Goal: Task Accomplishment & Management: Complete application form

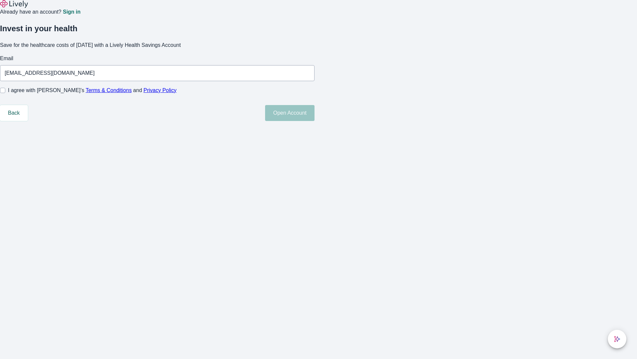
click at [5, 93] on input "I agree with Lively’s Terms & Conditions and Privacy Policy" at bounding box center [2, 90] width 5 height 5
checkbox input "true"
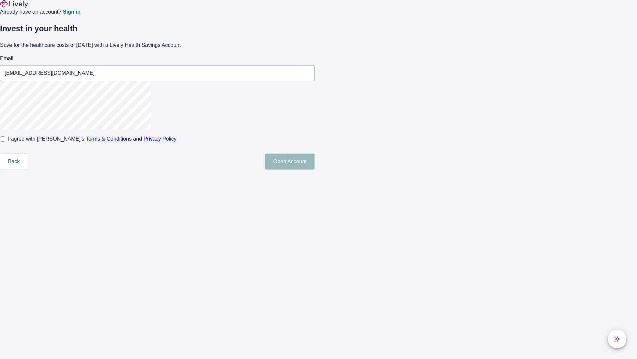
click at [315, 169] on button "Open Account" at bounding box center [289, 161] width 49 height 16
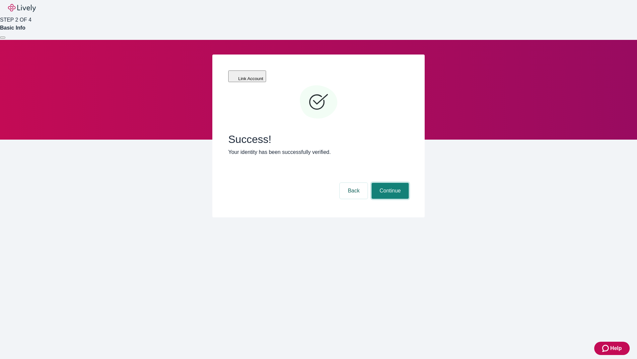
click at [389, 183] on button "Continue" at bounding box center [390, 191] width 37 height 16
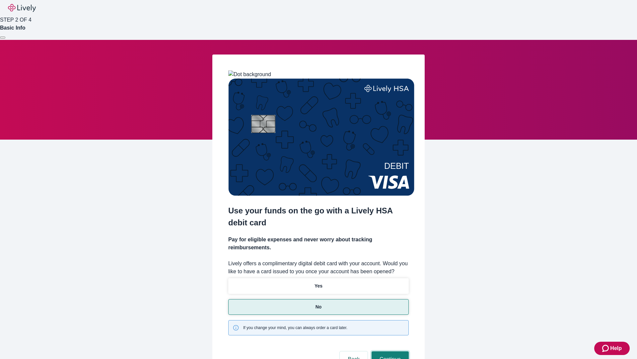
click at [389, 351] on button "Continue" at bounding box center [390, 359] width 37 height 16
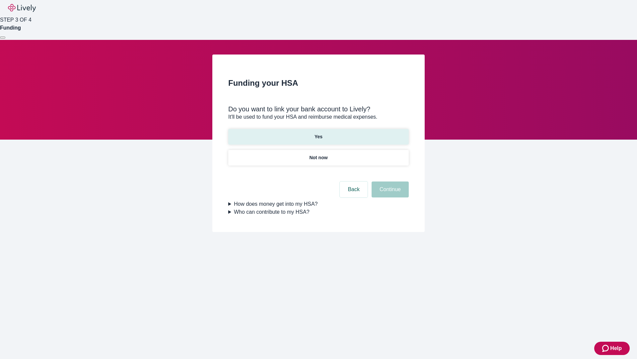
click at [318, 133] on p "Yes" at bounding box center [319, 136] width 8 height 7
click at [389, 181] on button "Continue" at bounding box center [390, 189] width 37 height 16
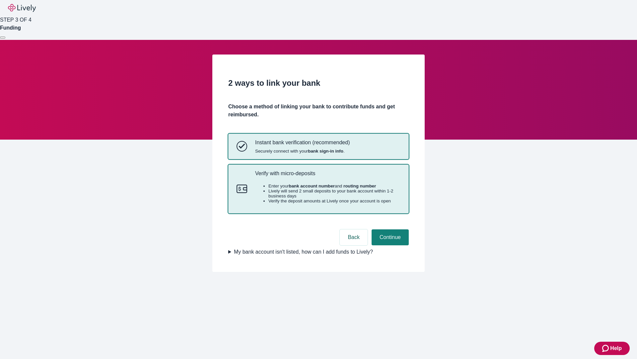
click at [328, 176] on p "Verify with micro-deposits" at bounding box center [327, 173] width 145 height 6
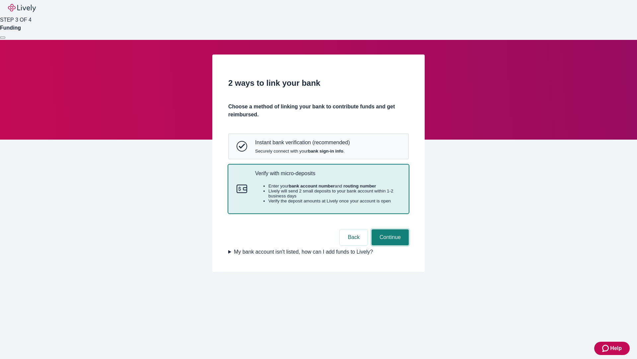
click at [389, 245] on button "Continue" at bounding box center [390, 237] width 37 height 16
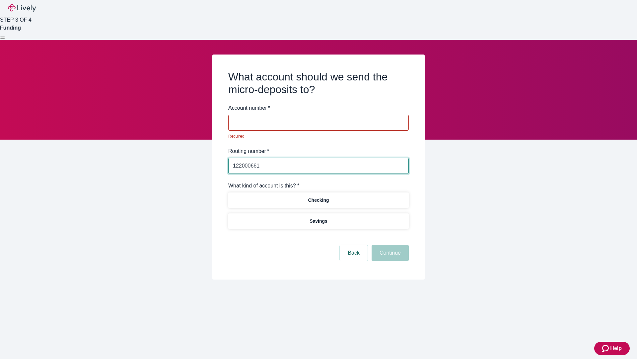
type input "122000661"
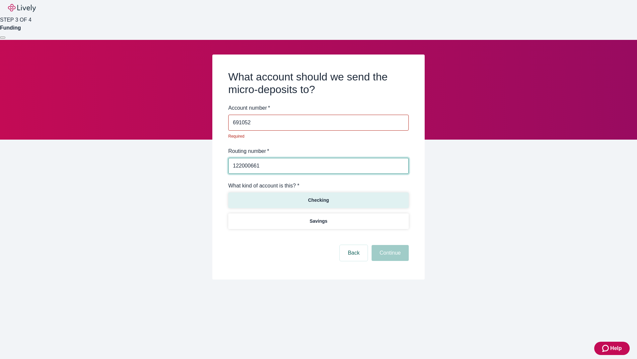
type input "691052"
click at [318, 197] on p "Checking" at bounding box center [318, 200] width 21 height 7
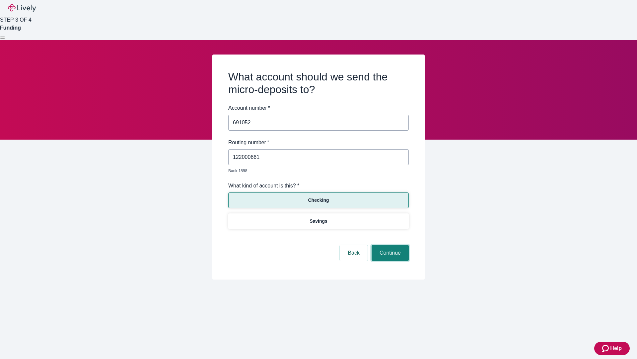
click at [389, 245] on button "Continue" at bounding box center [390, 253] width 37 height 16
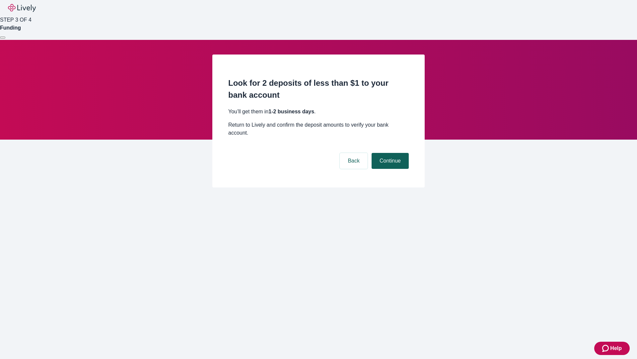
click at [389, 153] on button "Continue" at bounding box center [390, 161] width 37 height 16
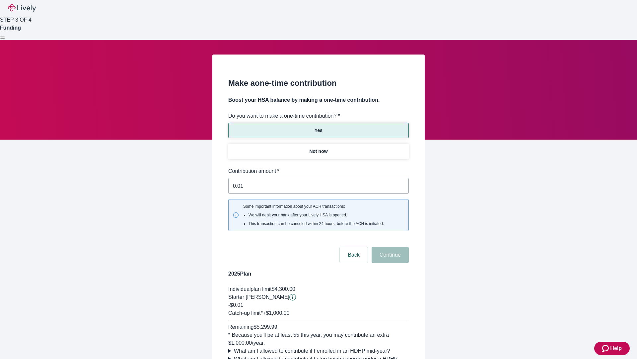
type input "0.01"
click at [389, 247] on button "Continue" at bounding box center [390, 255] width 37 height 16
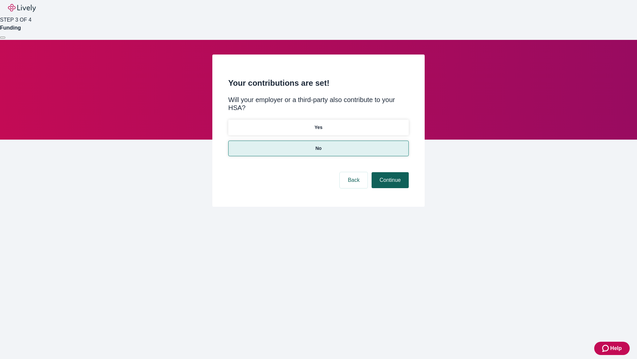
click at [389, 172] on button "Continue" at bounding box center [390, 180] width 37 height 16
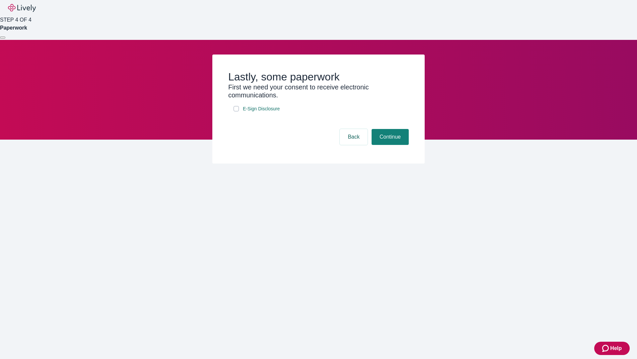
click at [236, 111] on input "E-Sign Disclosure" at bounding box center [236, 108] width 5 height 5
checkbox input "true"
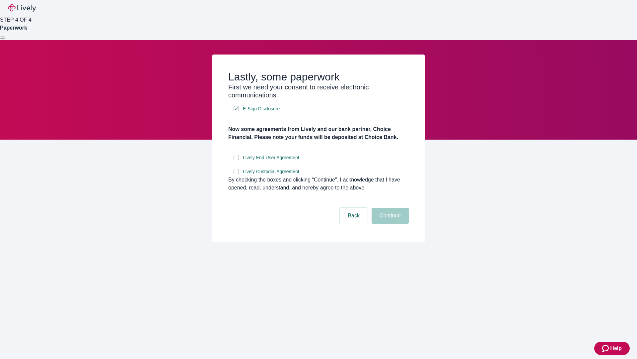
click at [236, 160] on input "Lively End User Agreement" at bounding box center [236, 157] width 5 height 5
checkbox input "true"
click at [236, 174] on input "Lively Custodial Agreement" at bounding box center [236, 171] width 5 height 5
checkbox input "true"
click at [389, 223] on button "Continue" at bounding box center [390, 215] width 37 height 16
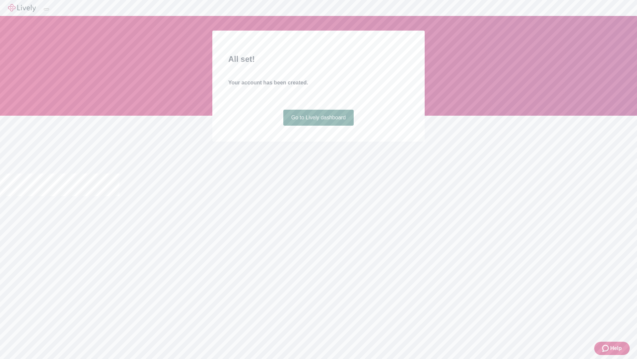
click at [318, 125] on link "Go to Lively dashboard" at bounding box center [318, 118] width 71 height 16
